Goal: Task Accomplishment & Management: Complete application form

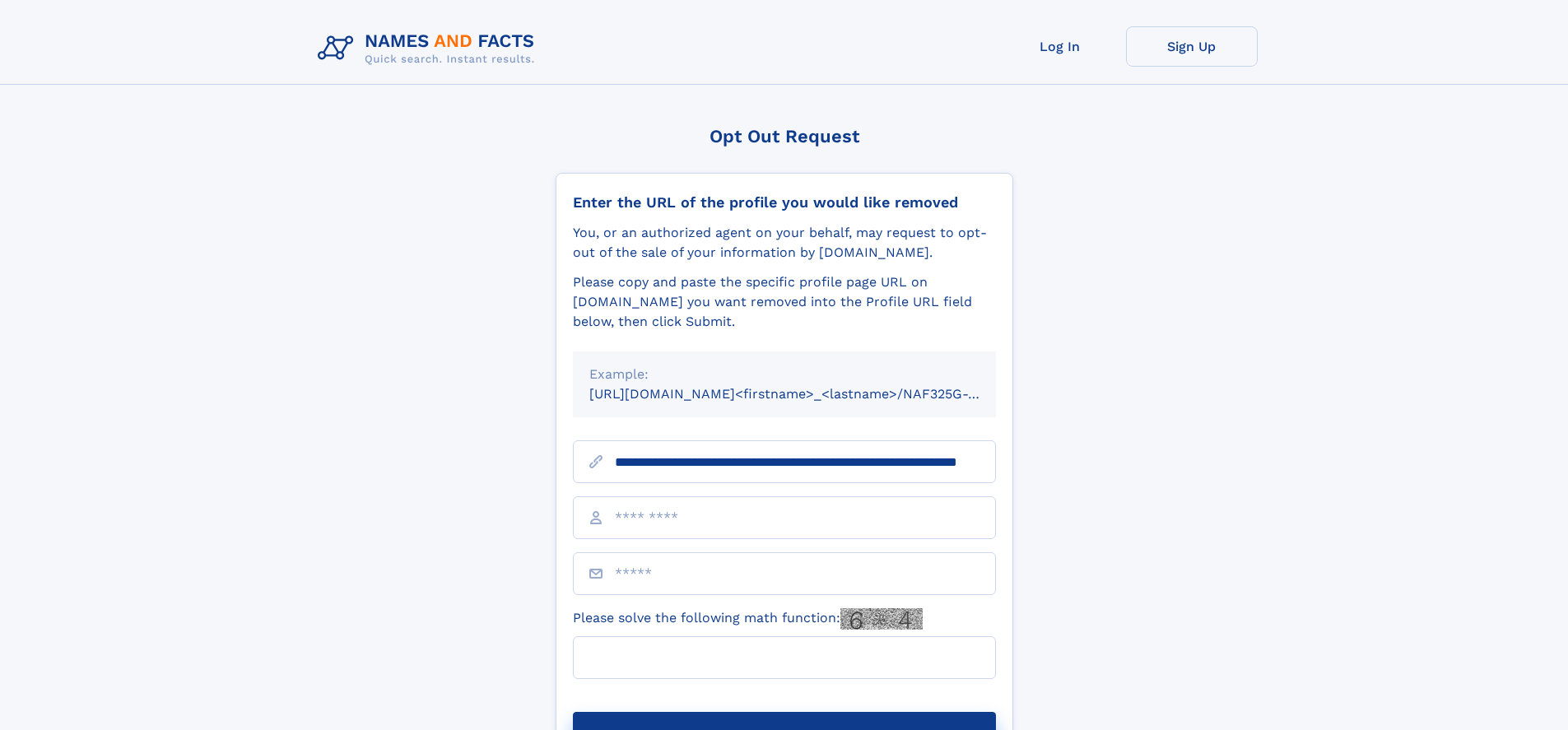
scroll to position [0, 133]
type input "**********"
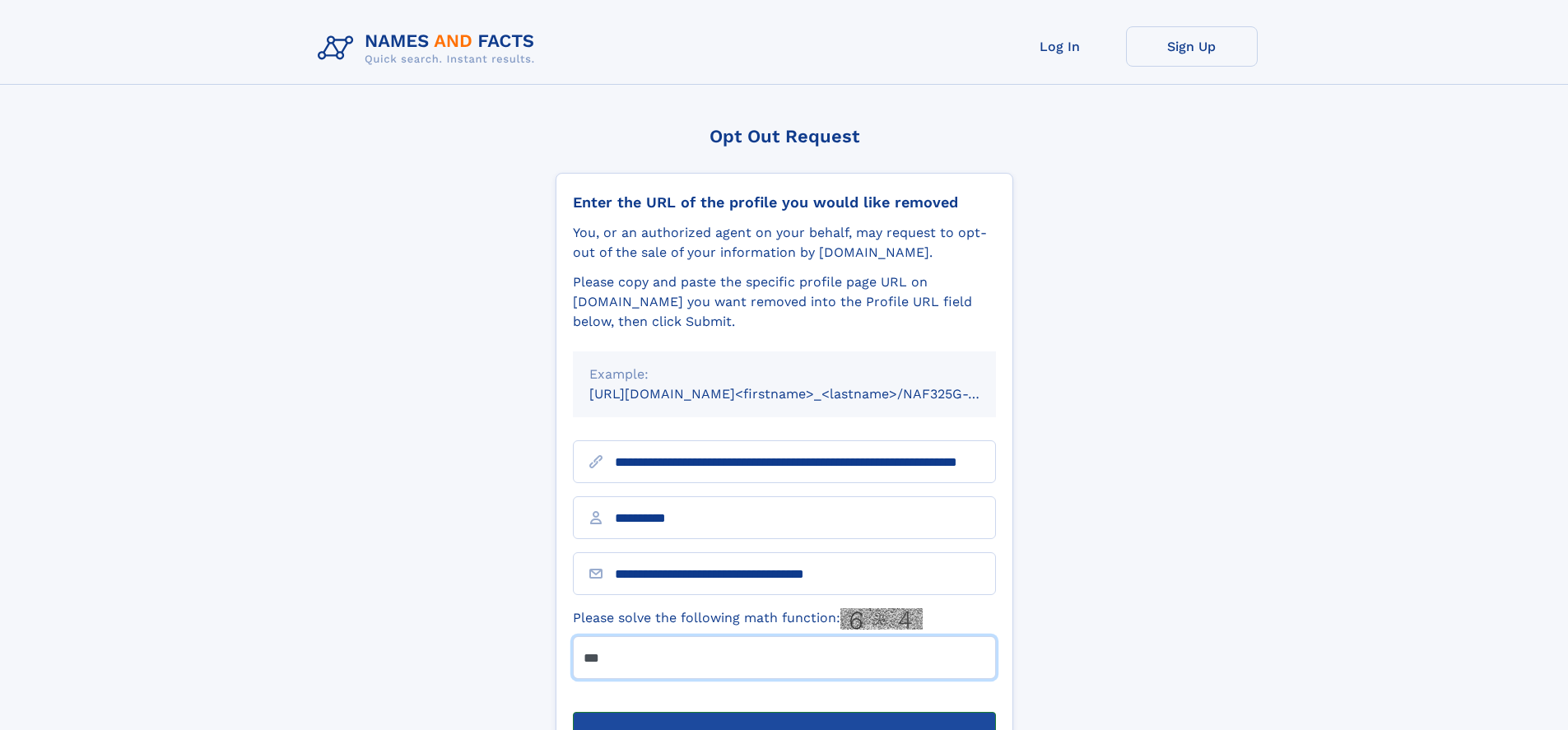
type input "***"
click at [784, 711] on button "Submit Opt Out Request" at bounding box center [784, 738] width 423 height 53
